Goal: Check status: Check status

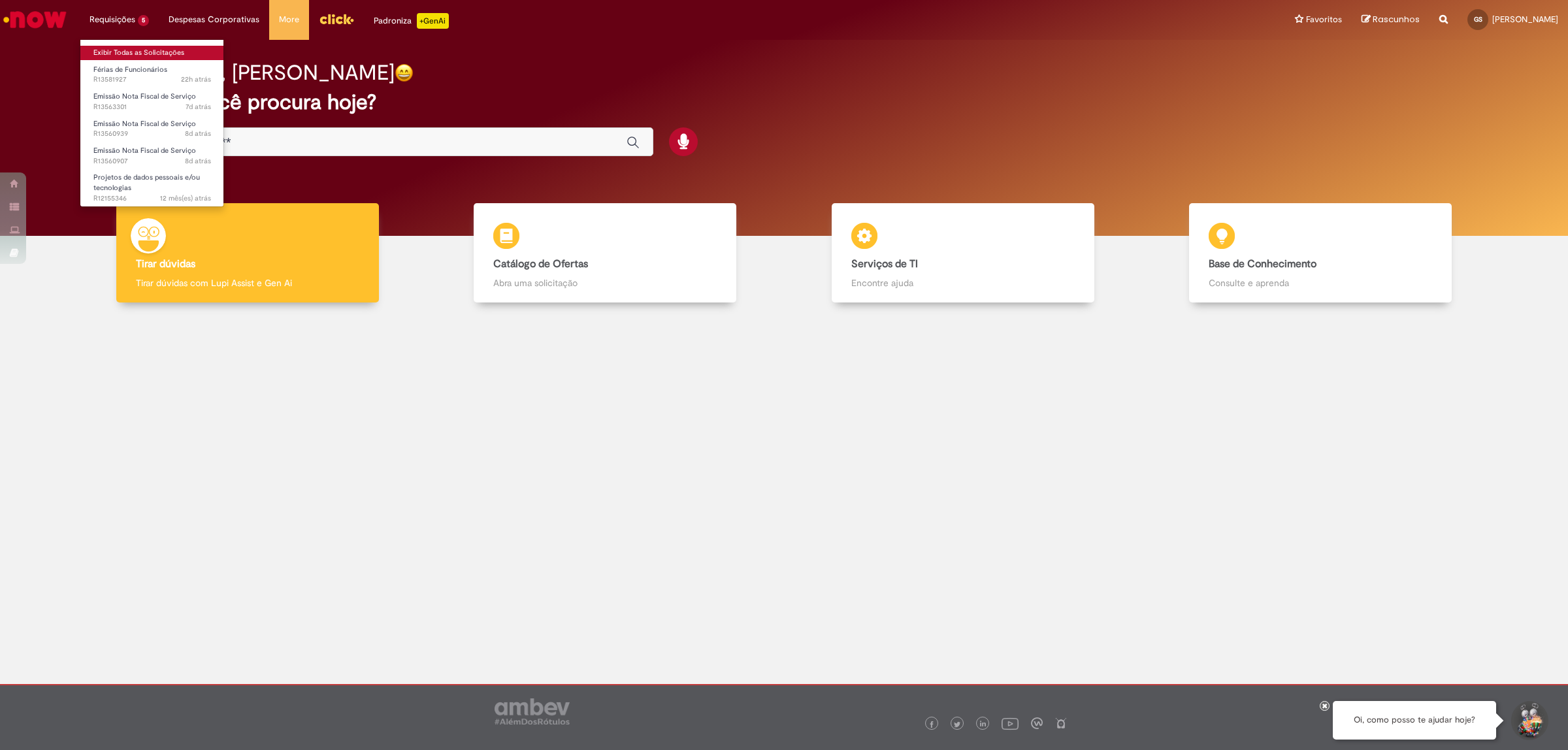
drag, startPoint x: 136, startPoint y: 48, endPoint x: 142, endPoint y: 46, distance: 6.3
click at [137, 48] on link "Exibir Todas as Solicitações" at bounding box center [152, 53] width 144 height 15
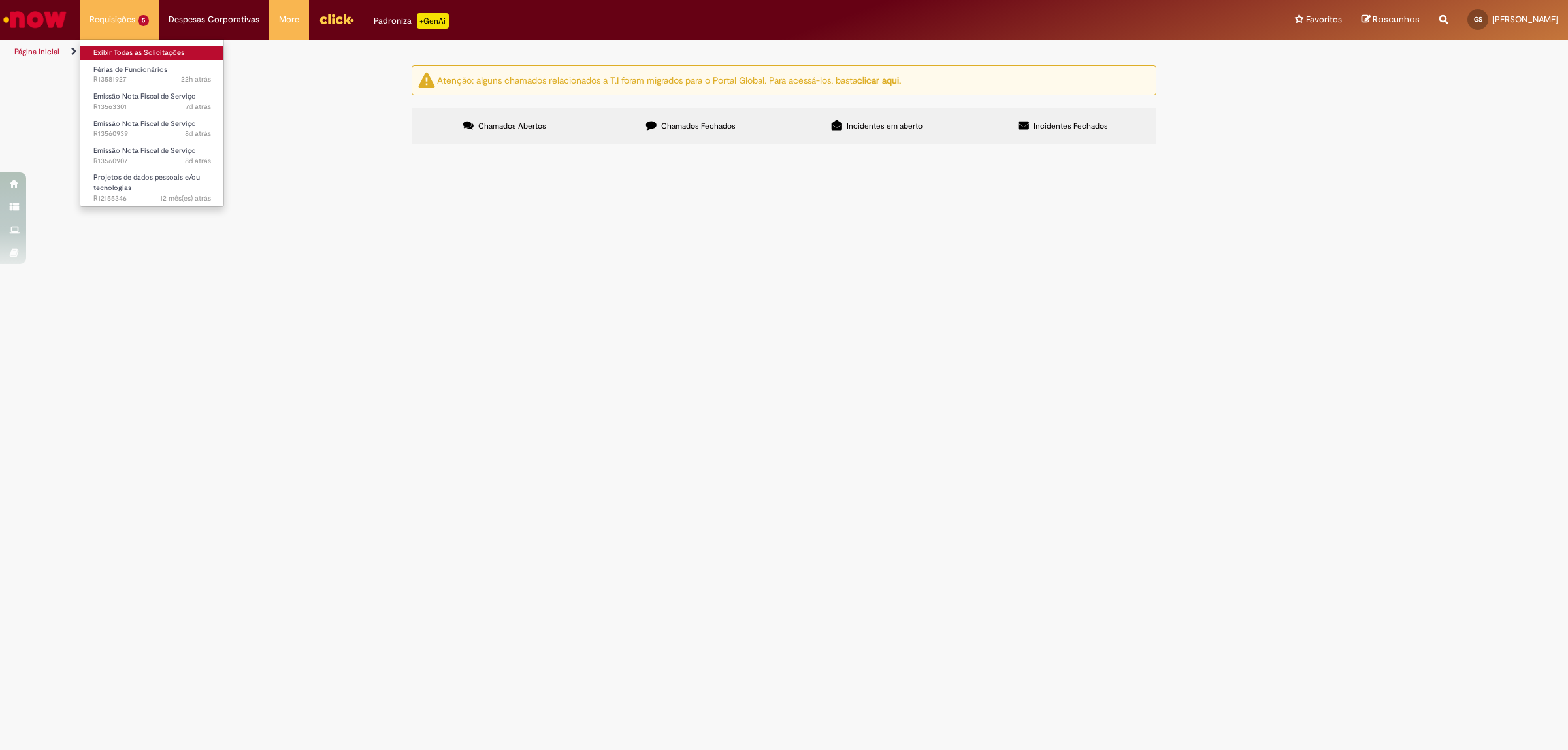
click at [123, 53] on link "Exibir Todas as Solicitações" at bounding box center [152, 53] width 144 height 15
click at [170, 148] on div "Atenção: alguns chamados relacionados a T.I foram migrados para o Portal Global…" at bounding box center [784, 107] width 1568 height 82
drag, startPoint x: 674, startPoint y: 301, endPoint x: 258, endPoint y: 394, distance: 426.3
click at [240, 148] on div "Atenção: alguns chamados relacionados a T.I foram migrados para o Portal Global…" at bounding box center [784, 107] width 1568 height 82
click at [0, 0] on img "recolher o estado da solicitação" at bounding box center [0, 0] width 0 height 0
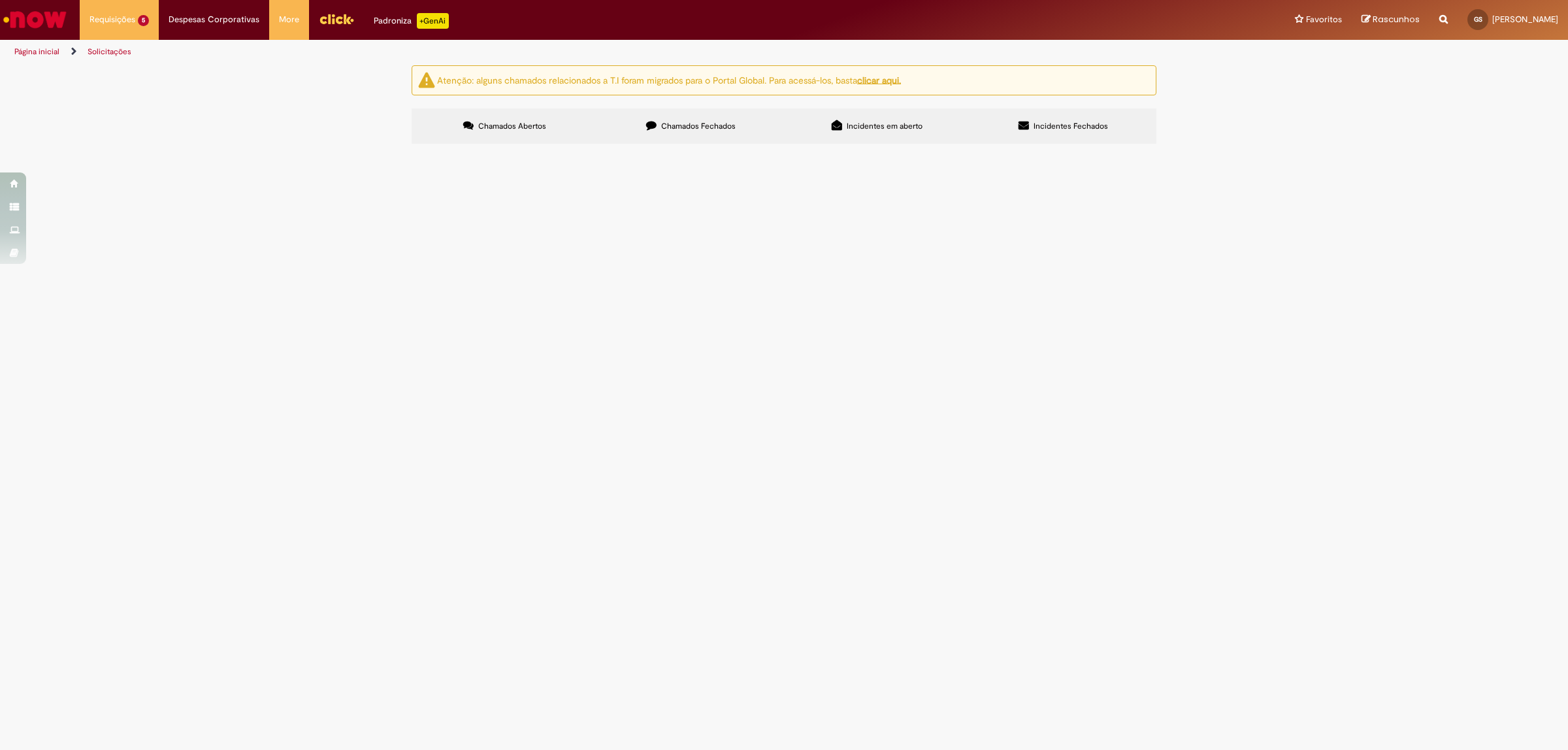
click at [0, 0] on section "Itens solicitados Exportar como PDF Exportar como Excel Exportar como CSV Itens…" at bounding box center [0, 0] width 0 height 0
click at [0, 0] on span "[Demais Sellers] Intermediação nas transações com meio de pagamento realizadas …" at bounding box center [0, 0] width 0 height 0
